Goal: Transaction & Acquisition: Book appointment/travel/reservation

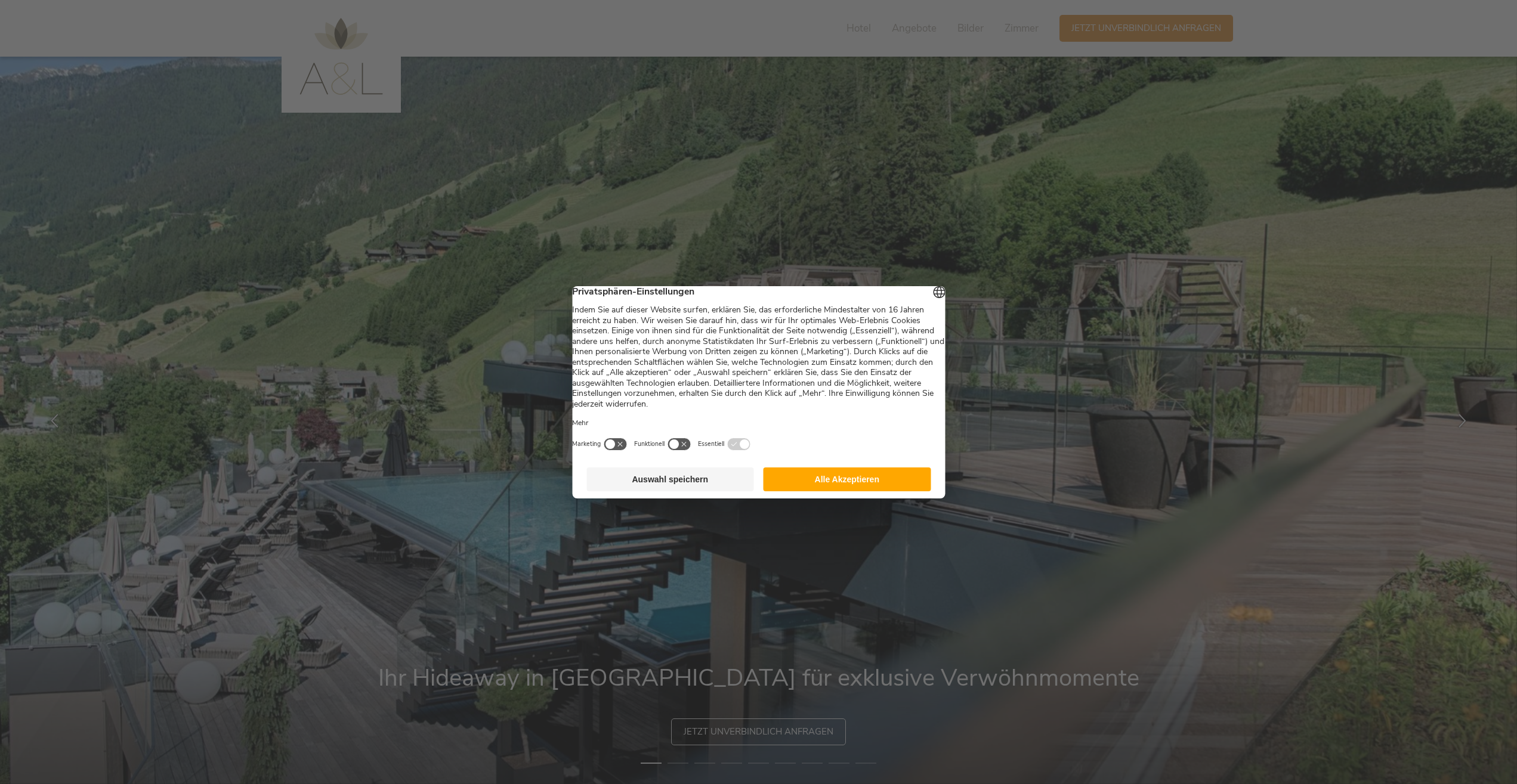
click at [840, 461] on div "Deutsch English Italiano Privatsphären-Einstellungen Mehr Marketing Funktionell" at bounding box center [758, 373] width 373 height 174
click at [830, 487] on button "Alle Akzeptieren" at bounding box center [847, 479] width 168 height 24
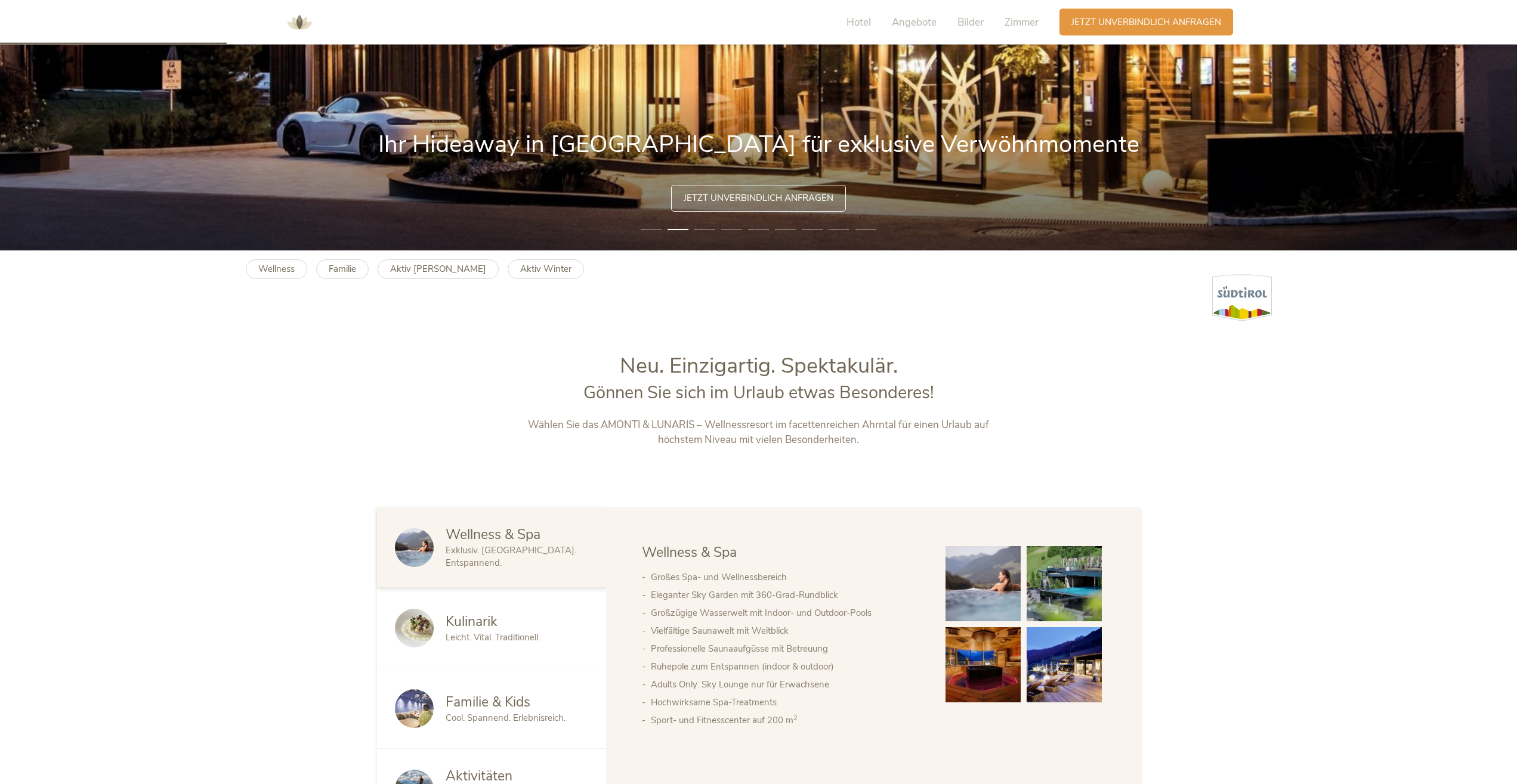
scroll to position [365, 0]
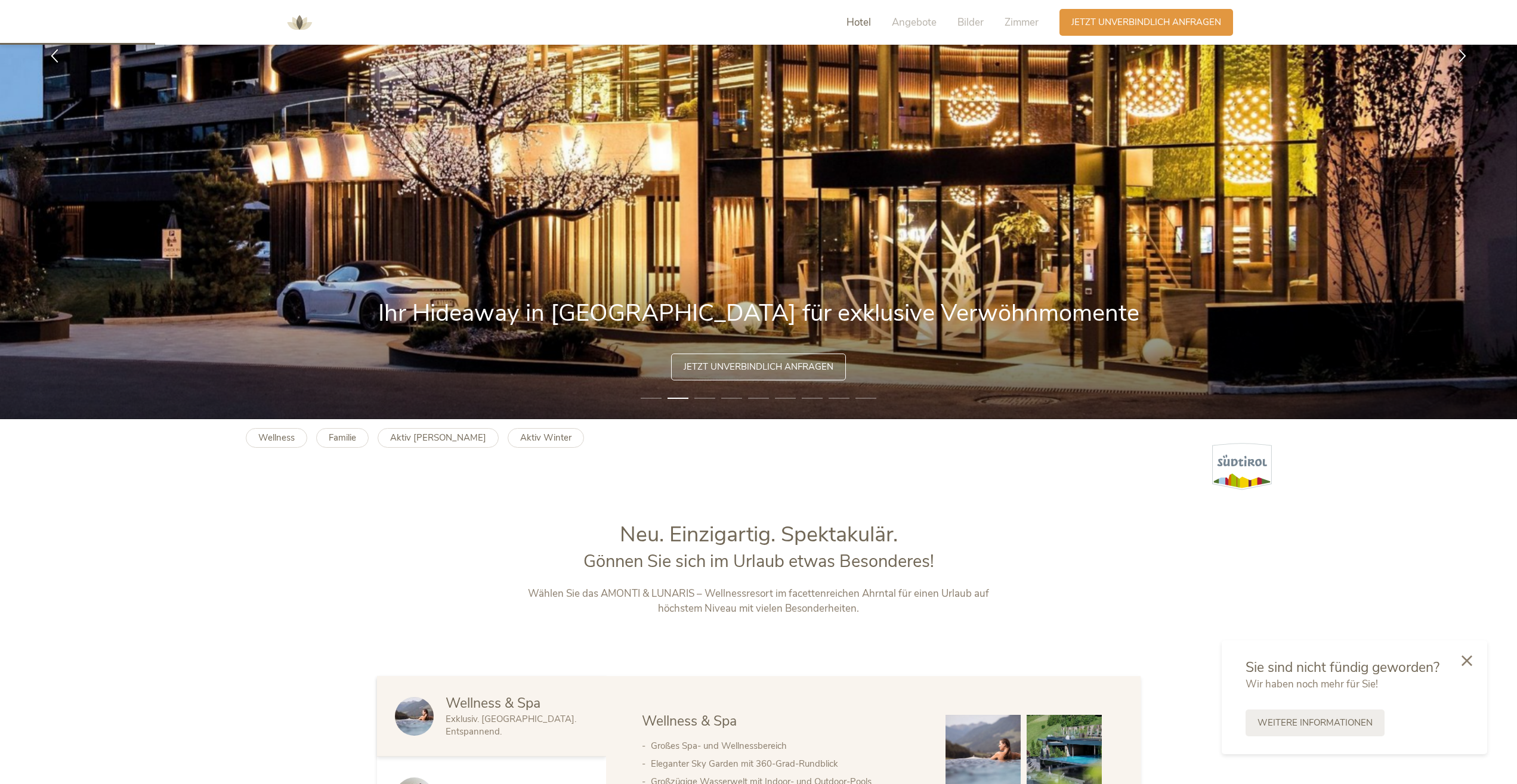
click at [861, 18] on span "Hotel" at bounding box center [858, 22] width 24 height 14
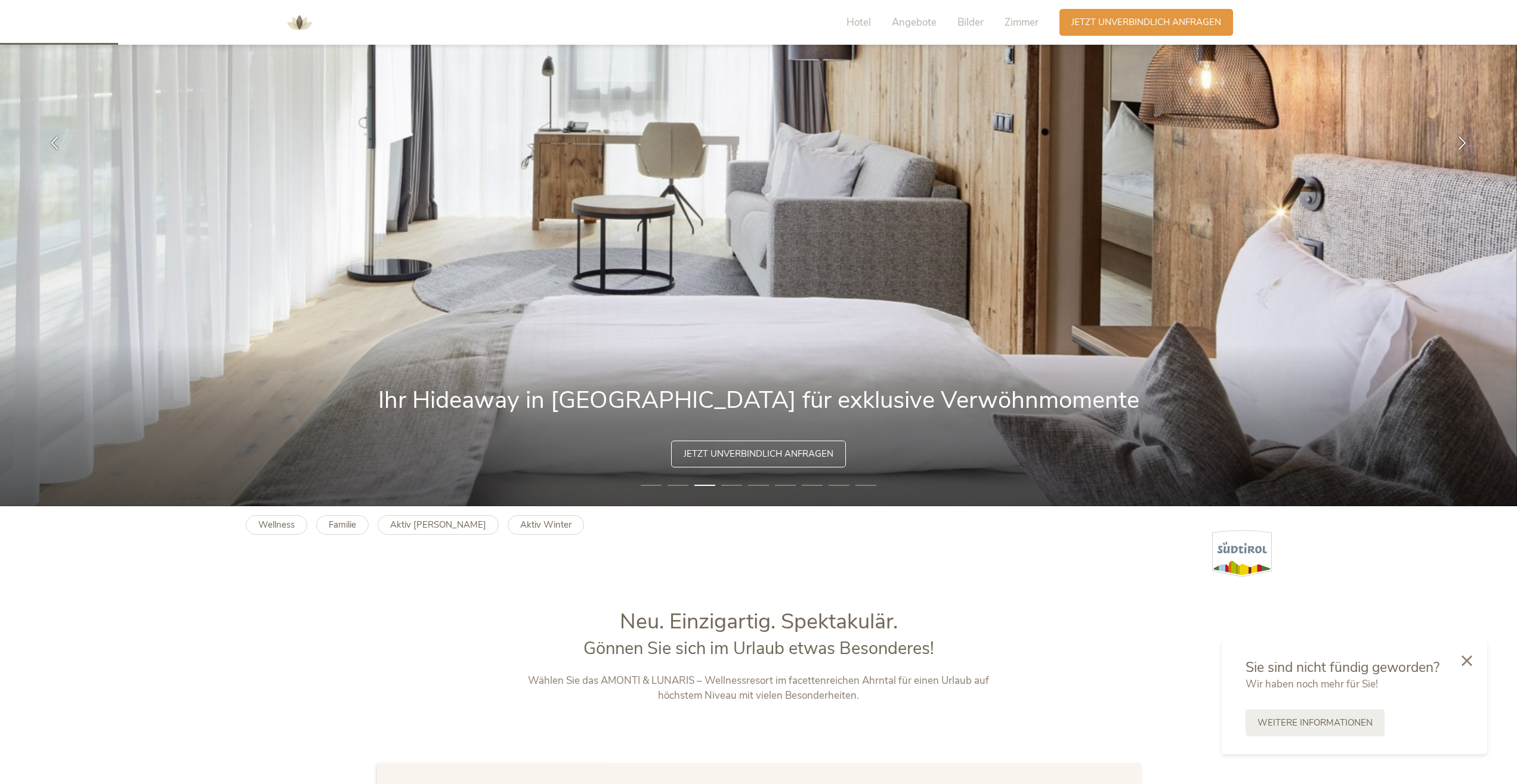
scroll to position [0, 0]
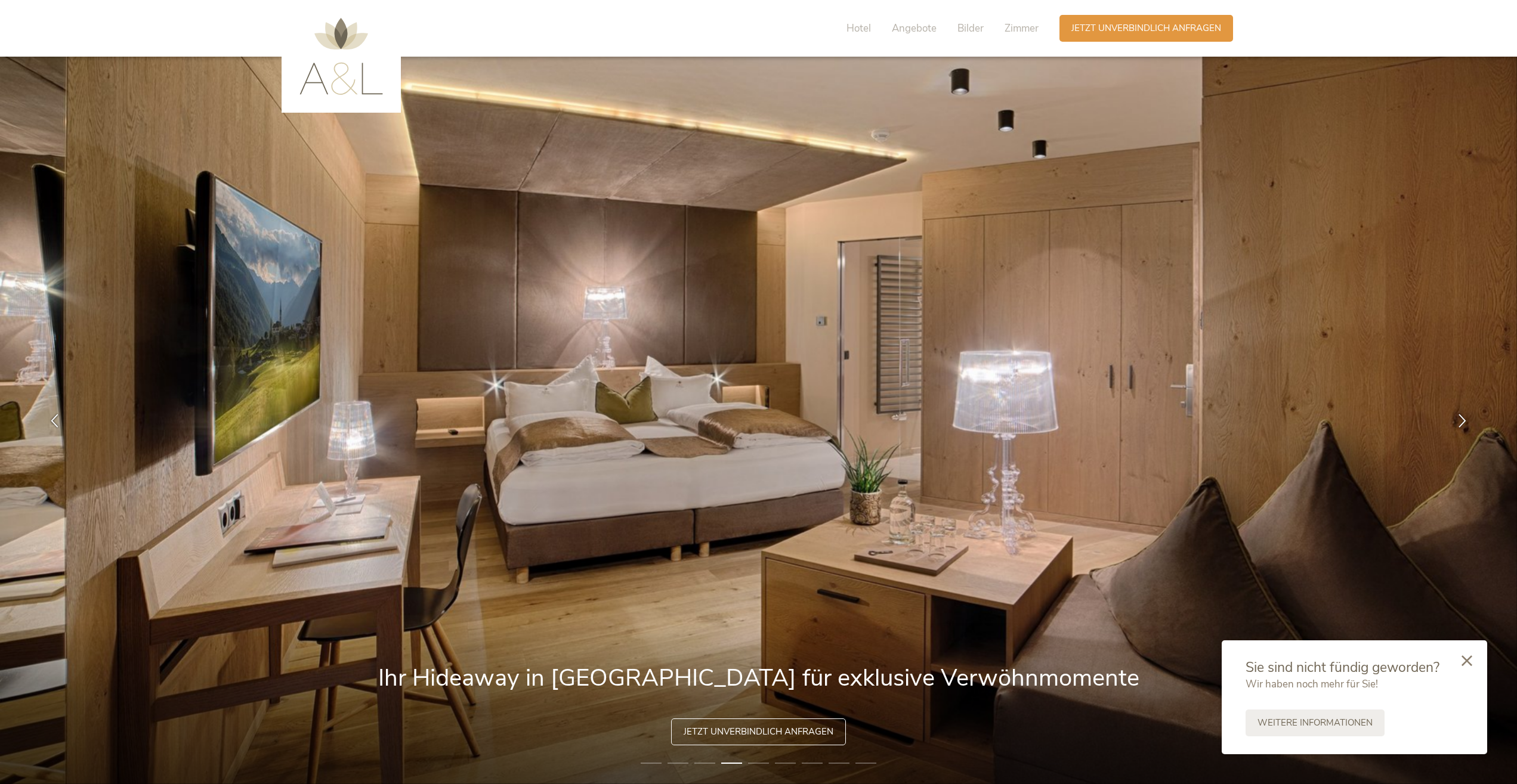
drag, startPoint x: 1463, startPoint y: 660, endPoint x: 1476, endPoint y: 630, distance: 32.7
click at [1464, 660] on icon at bounding box center [1466, 660] width 11 height 11
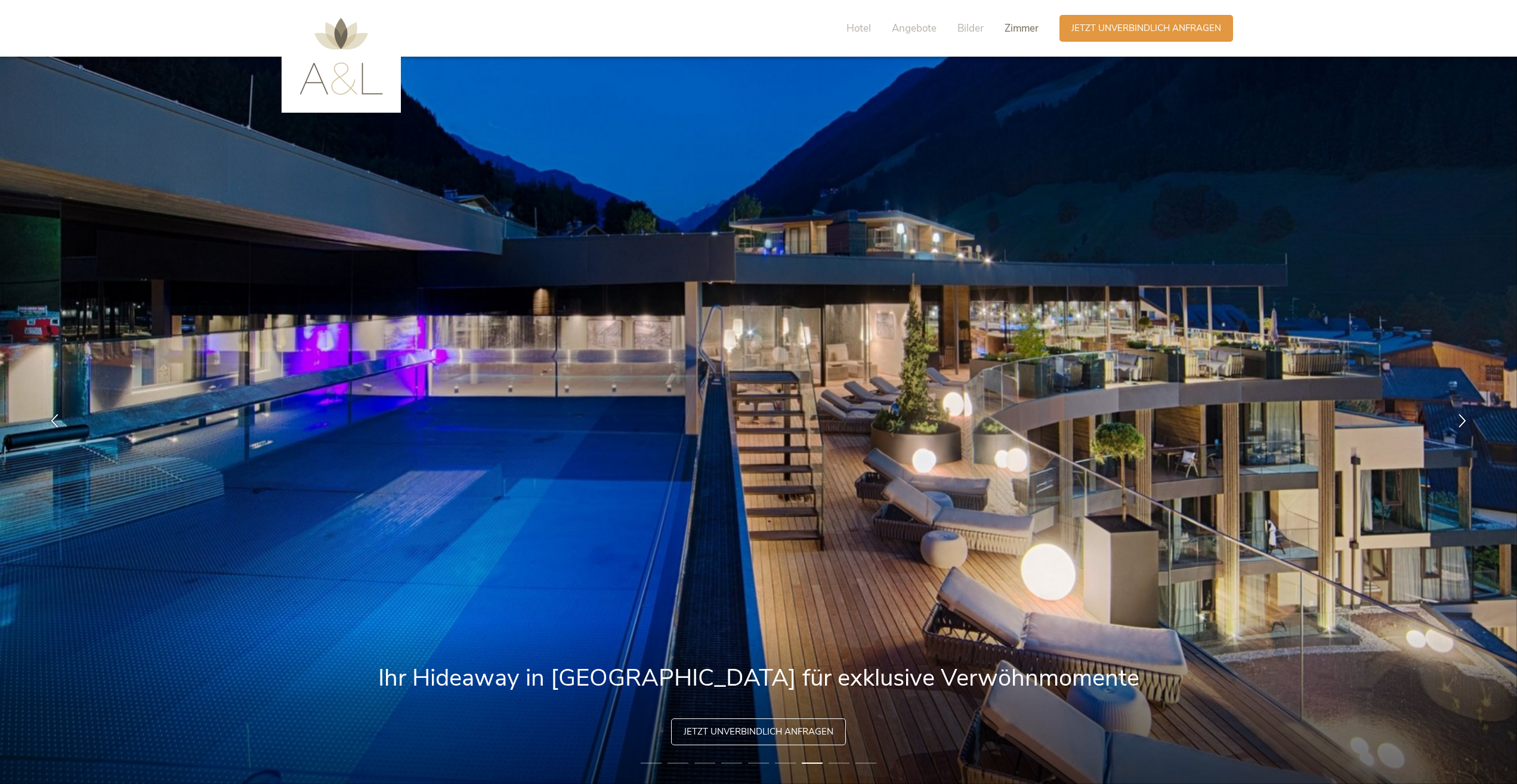
click at [1025, 27] on span "Zimmer" at bounding box center [1021, 28] width 34 height 14
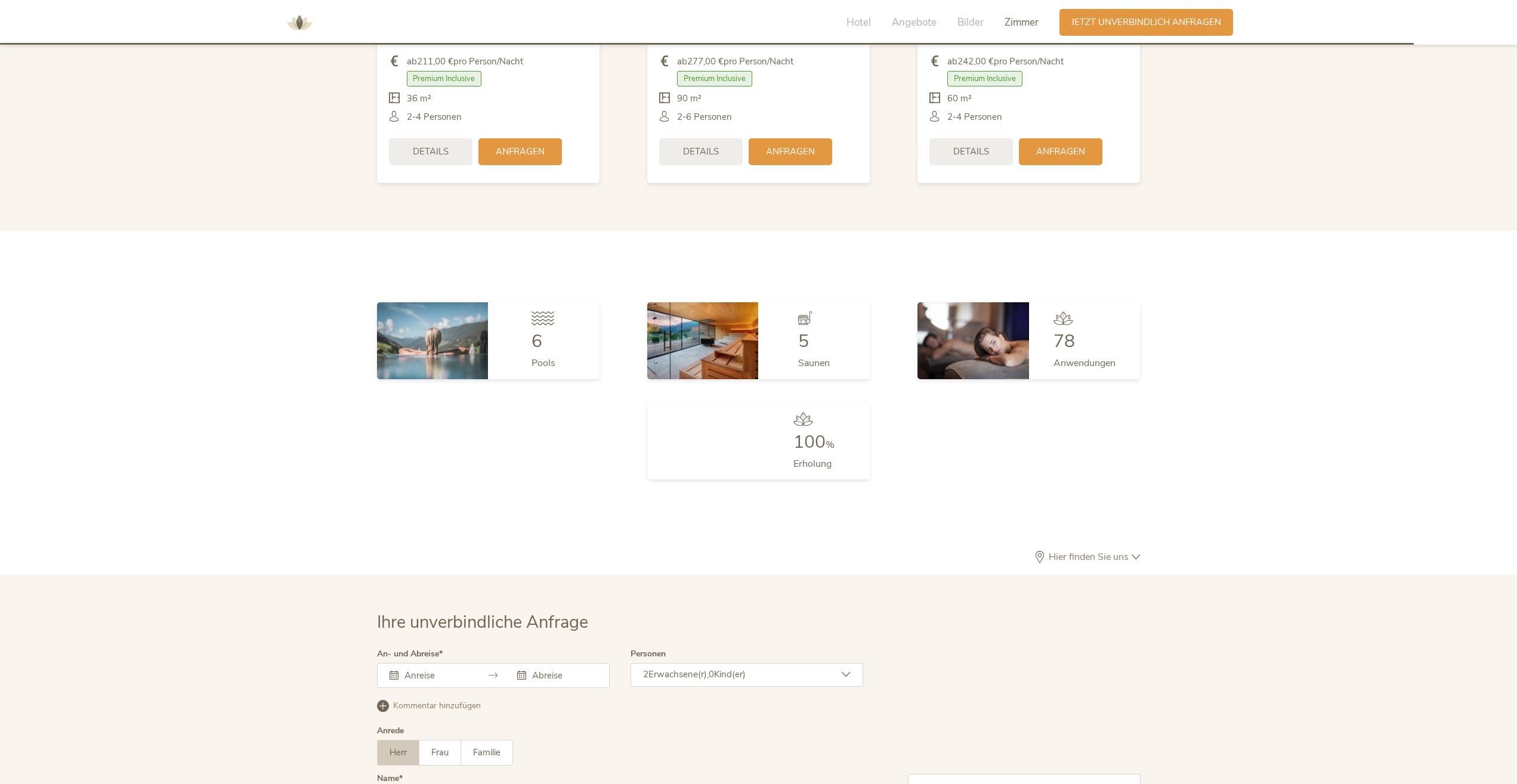
scroll to position [3144, 0]
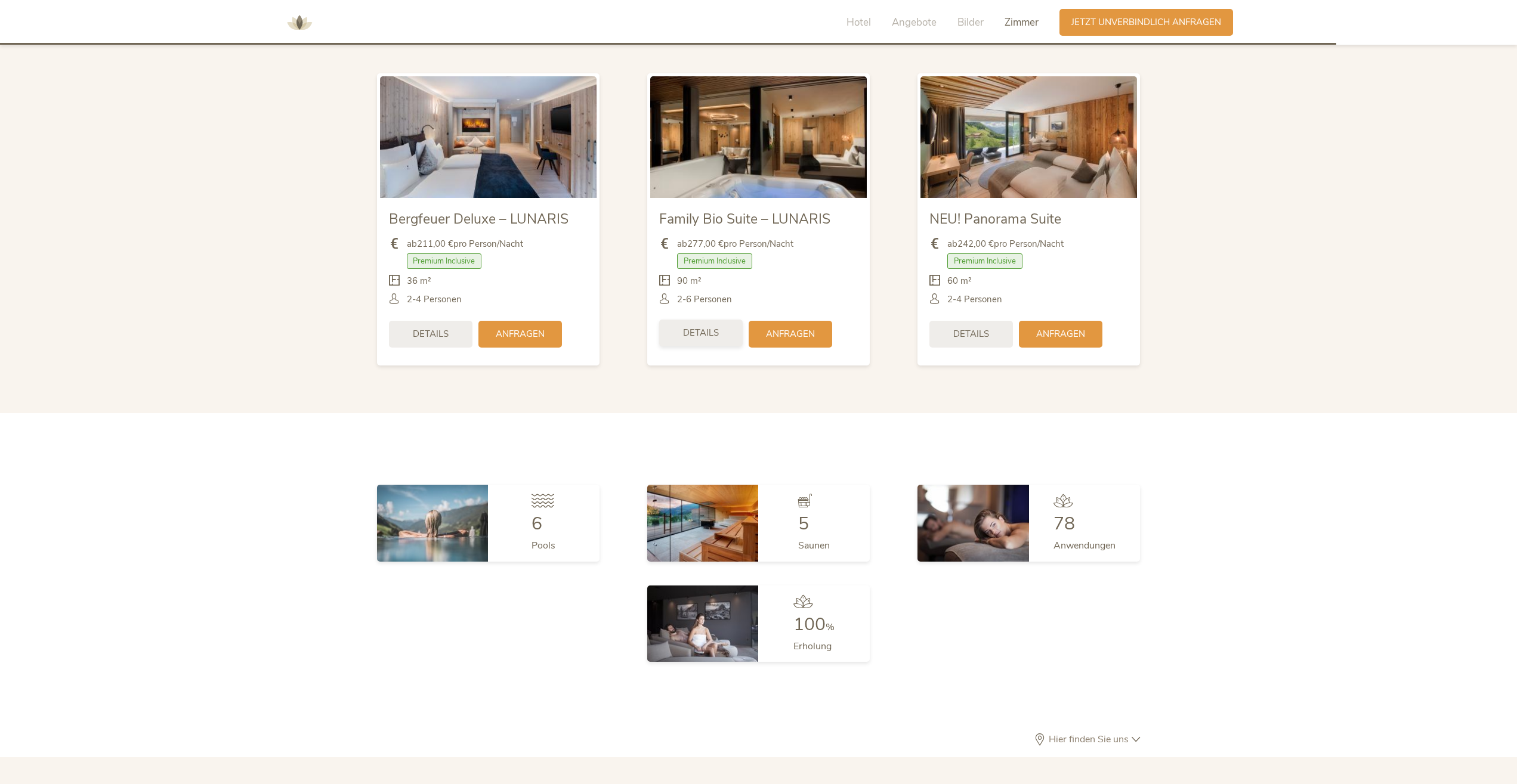
click at [696, 320] on div "Details" at bounding box center [701, 333] width 84 height 27
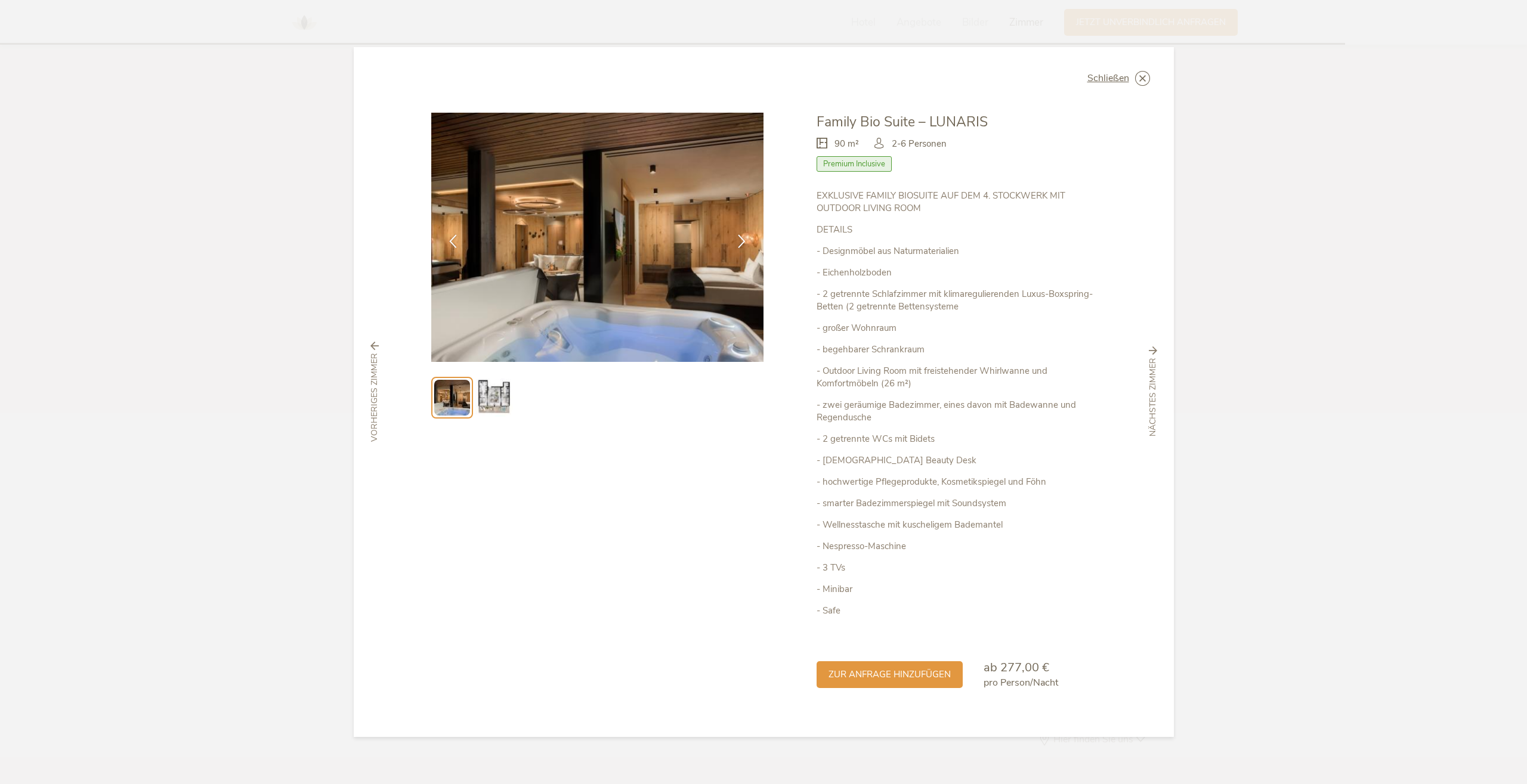
click at [492, 396] on img at bounding box center [494, 397] width 38 height 38
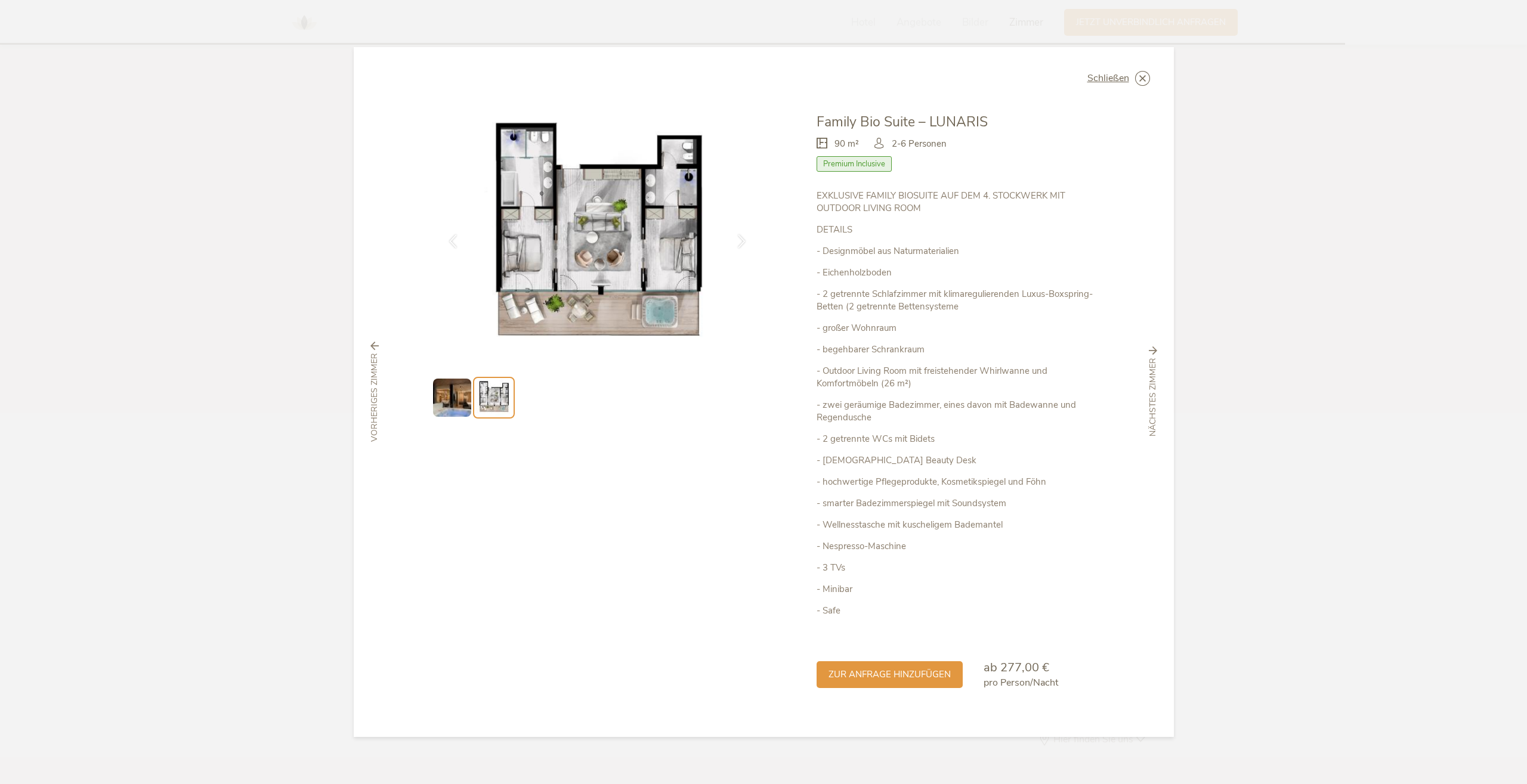
click at [456, 403] on img at bounding box center [451, 397] width 38 height 38
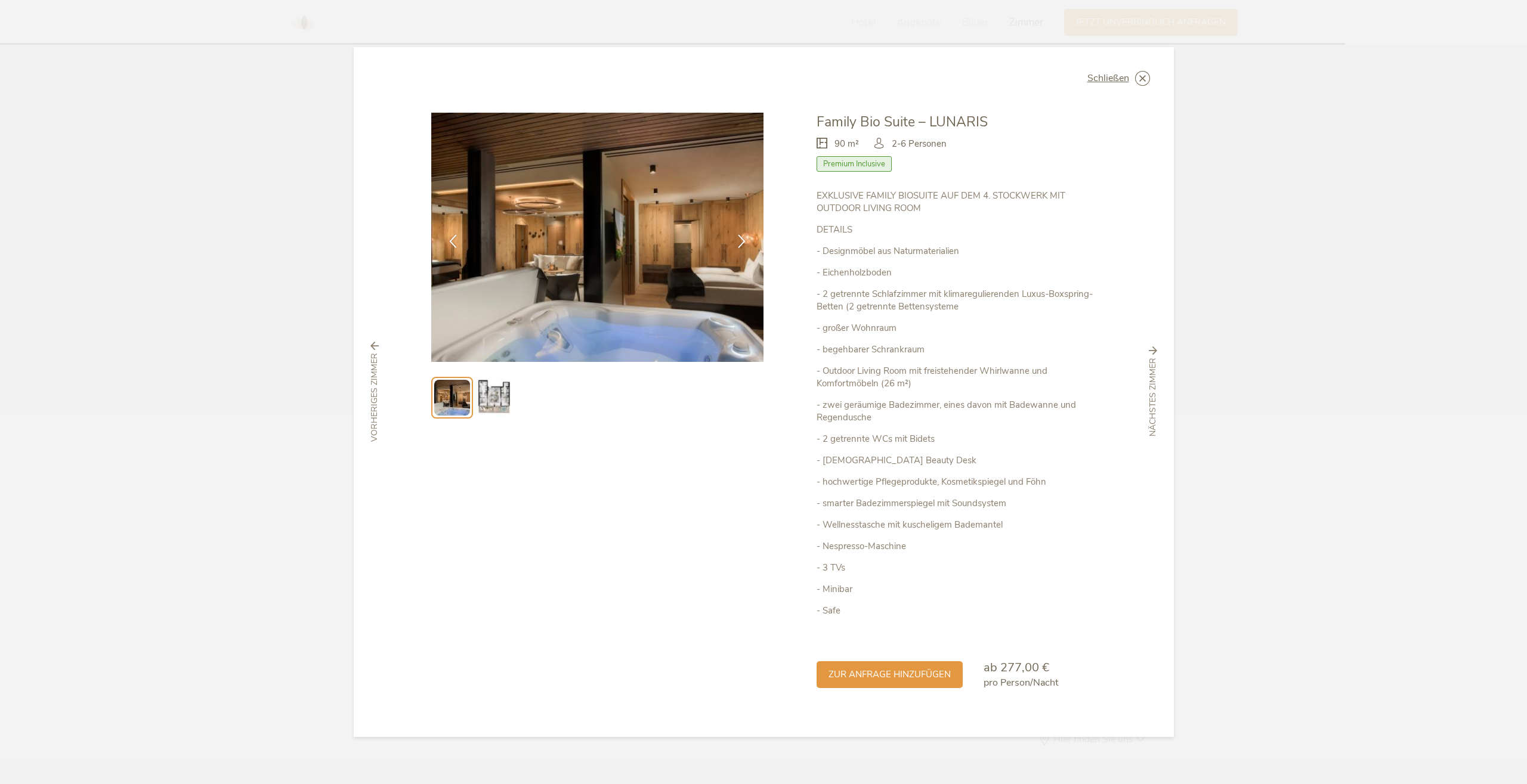
click at [1151, 81] on div "Schließen Family Bio Suite – LUNARIS 90 m² Premium Inclusive" at bounding box center [764, 392] width 820 height 690
click at [1143, 78] on icon at bounding box center [1142, 78] width 15 height 15
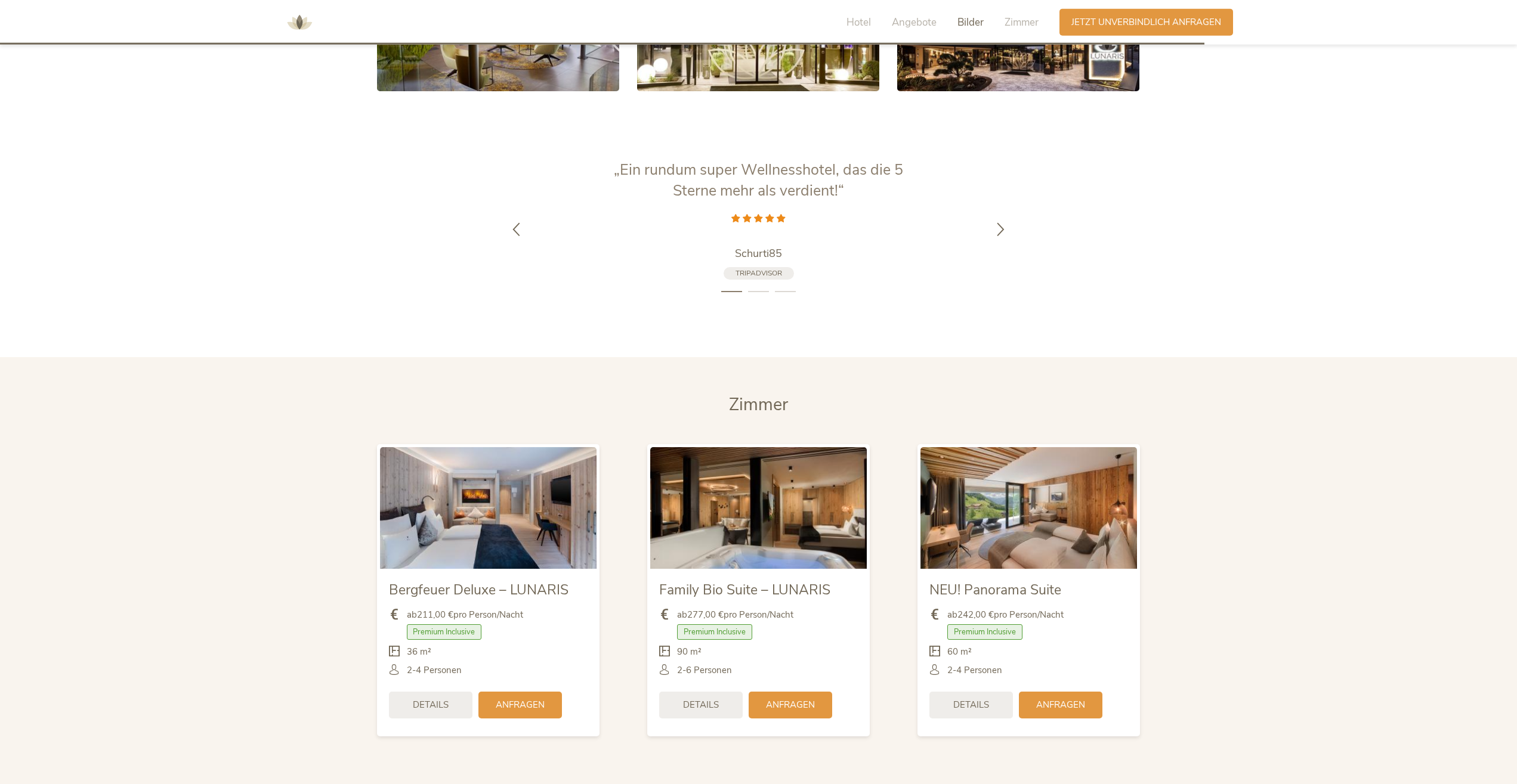
scroll to position [2900, 0]
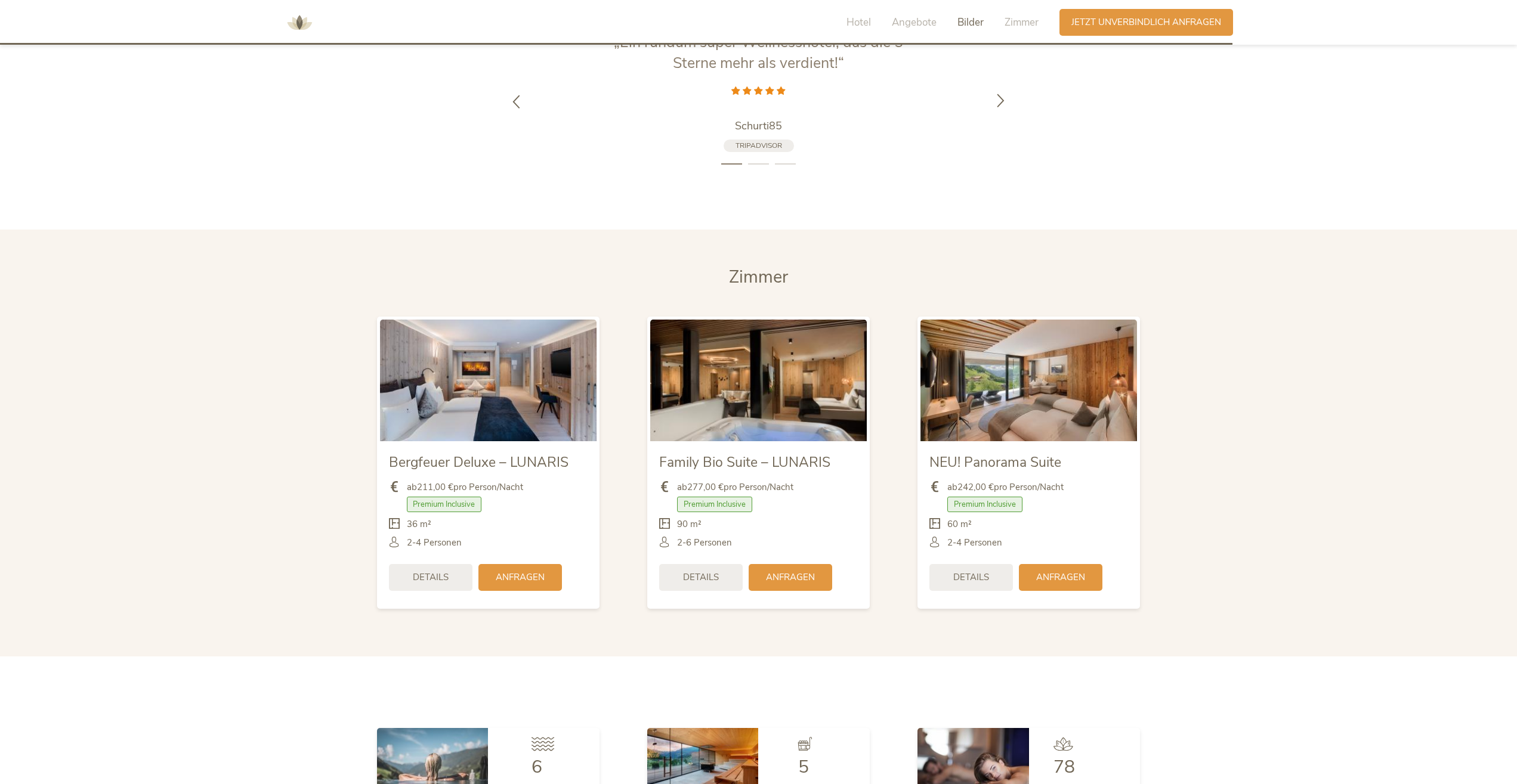
click at [993, 87] on div at bounding box center [1001, 101] width 38 height 38
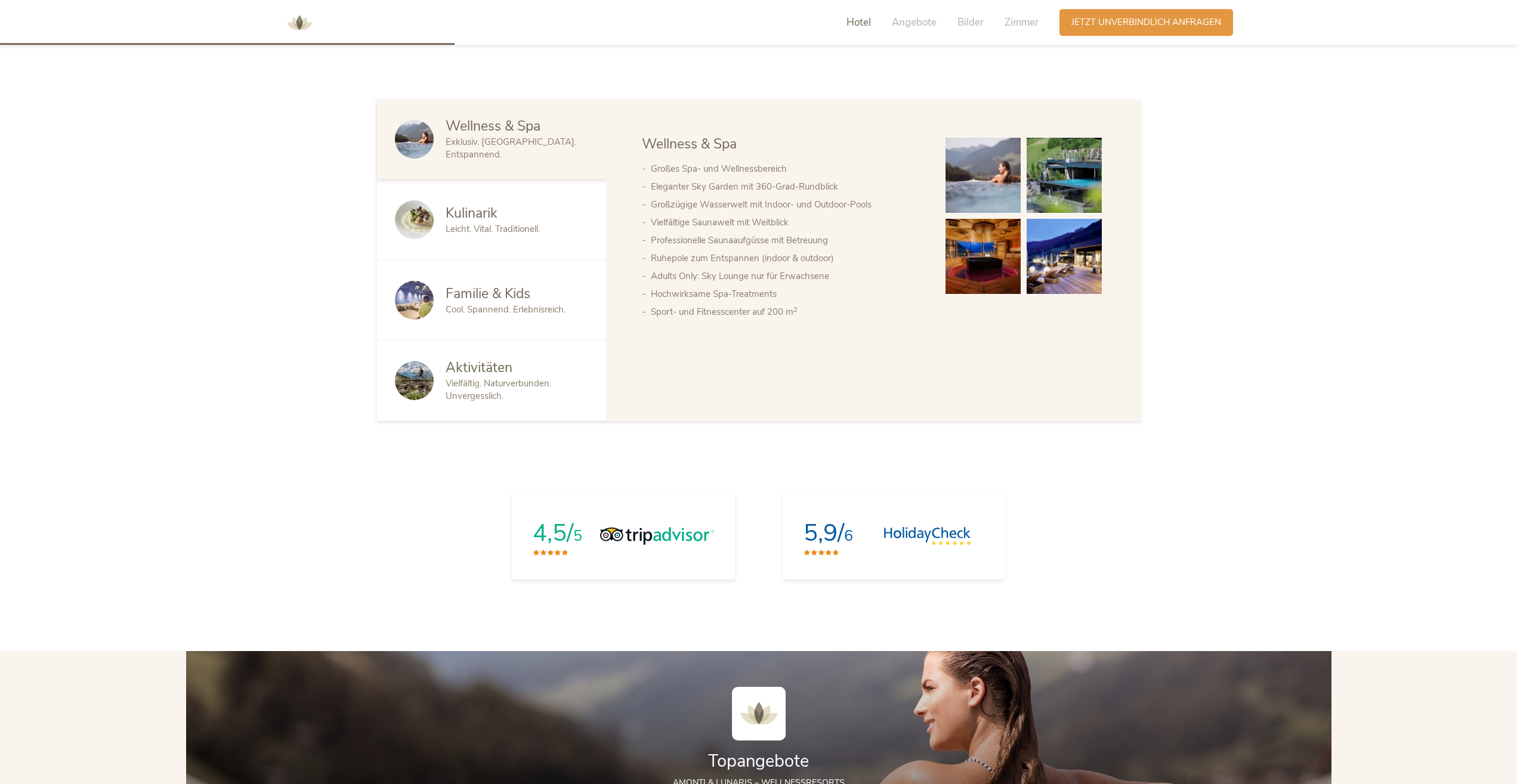
scroll to position [468, 0]
